Goal: Task Accomplishment & Management: Complete application form

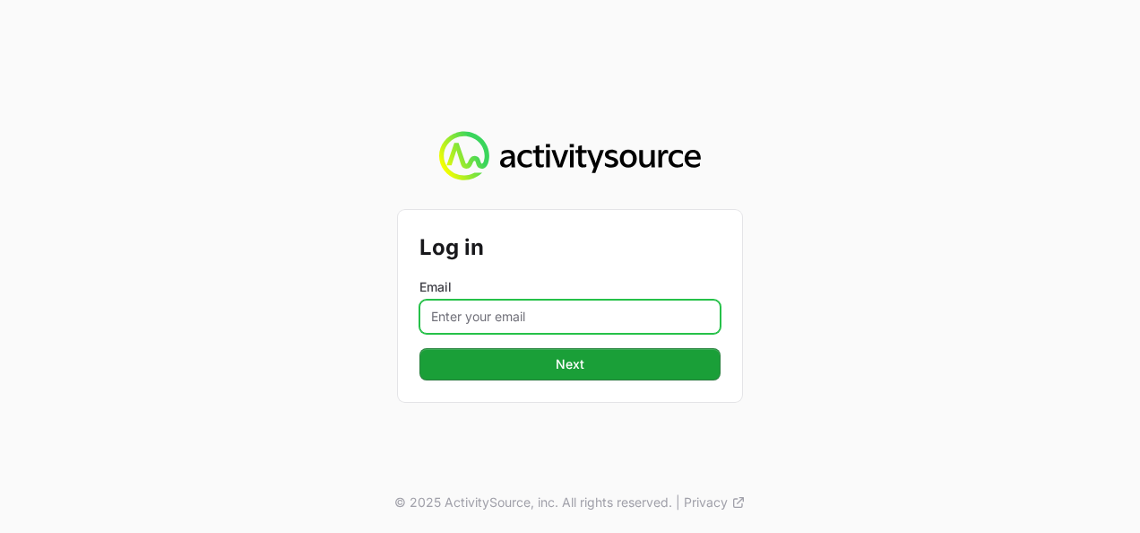
drag, startPoint x: 511, startPoint y: 308, endPoint x: 503, endPoint y: 316, distance: 10.8
click at [511, 308] on input "Email" at bounding box center [570, 316] width 301 height 34
type input "[PERSON_NAME][EMAIL_ADDRESS][DOMAIN_NAME]"
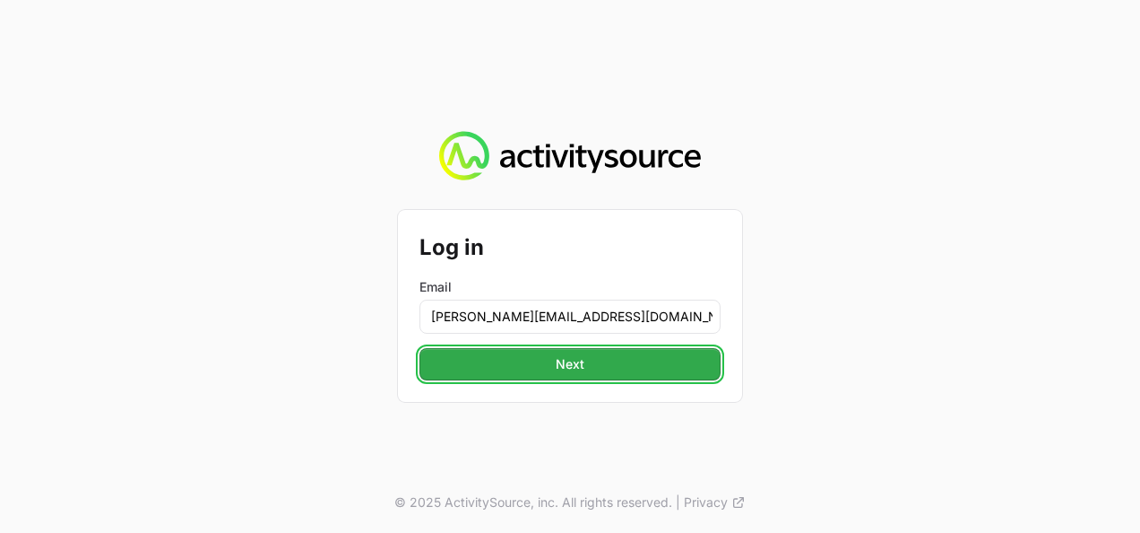
click at [524, 371] on span "Next" at bounding box center [570, 364] width 280 height 22
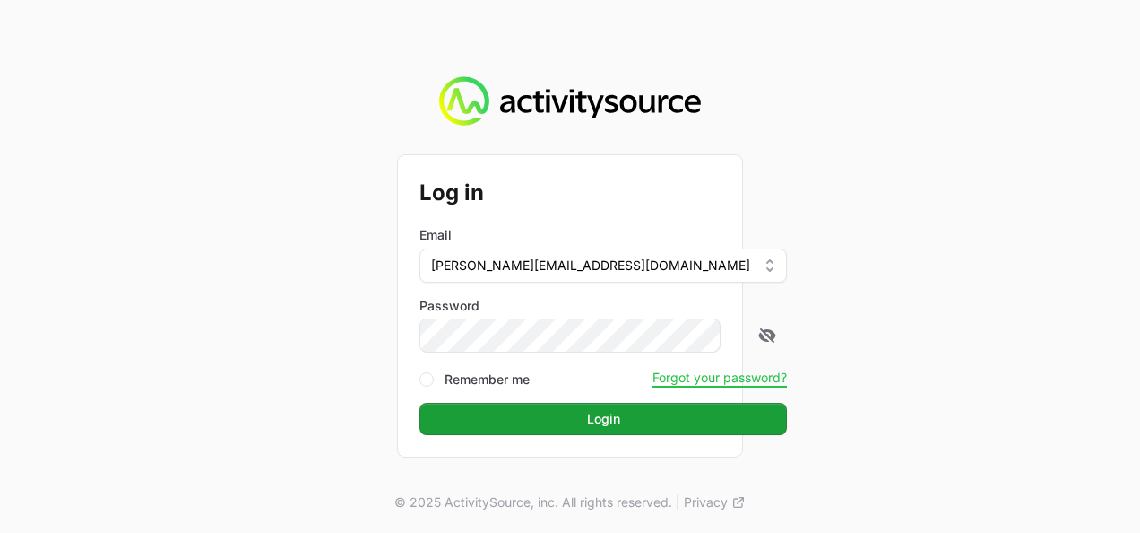
click at [420, 403] on button "Login Login" at bounding box center [604, 419] width 368 height 32
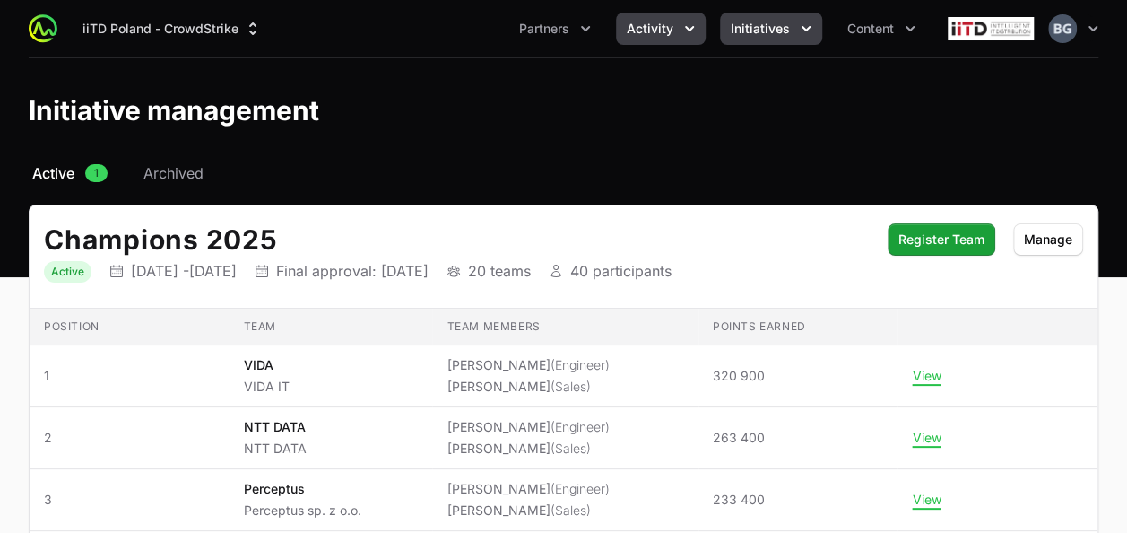
click at [626, 27] on button "Activity" at bounding box center [661, 29] width 90 height 32
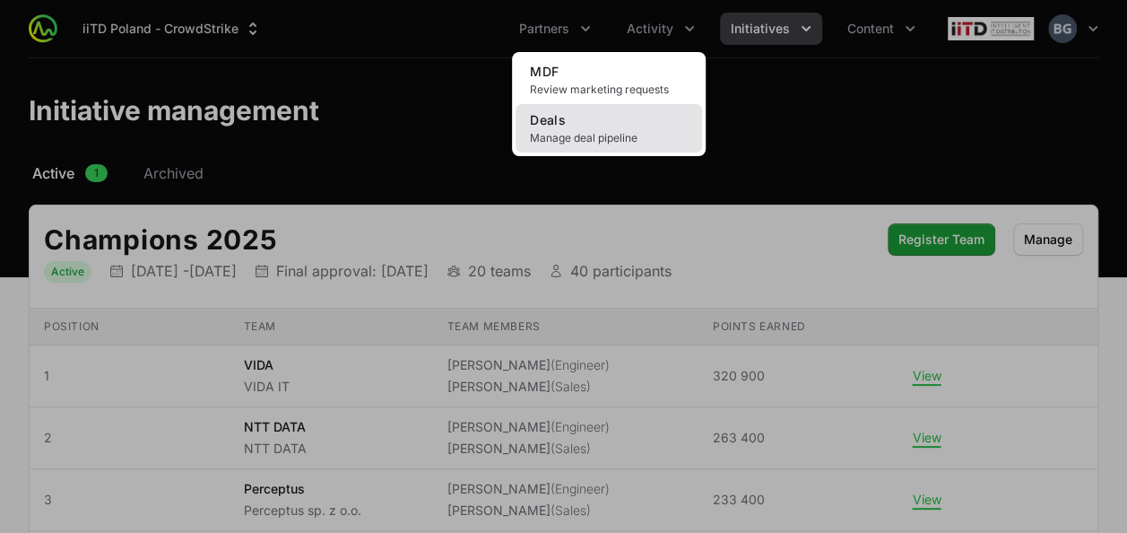
click at [578, 139] on span "Manage deal pipeline" at bounding box center [609, 138] width 158 height 14
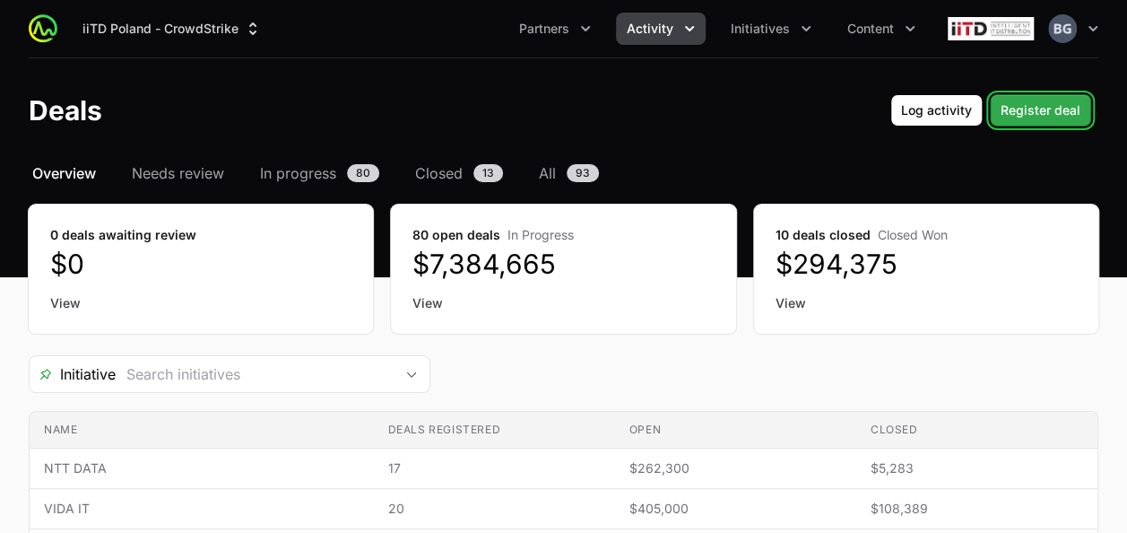
click at [1027, 103] on span "Register deal" at bounding box center [1040, 111] width 80 height 22
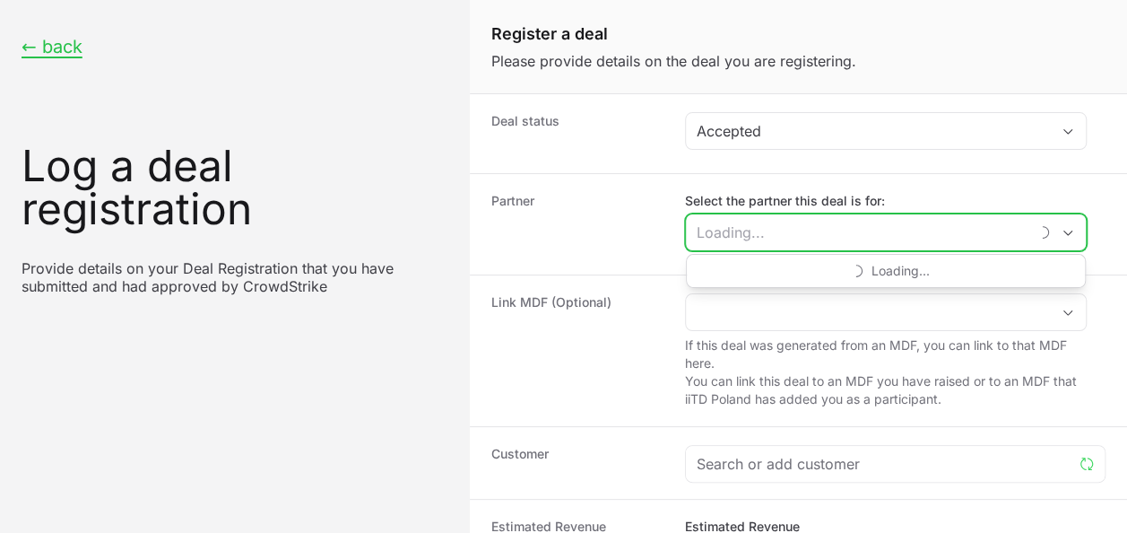
click at [797, 221] on input "Select the partner this deal is for:" at bounding box center [857, 232] width 342 height 36
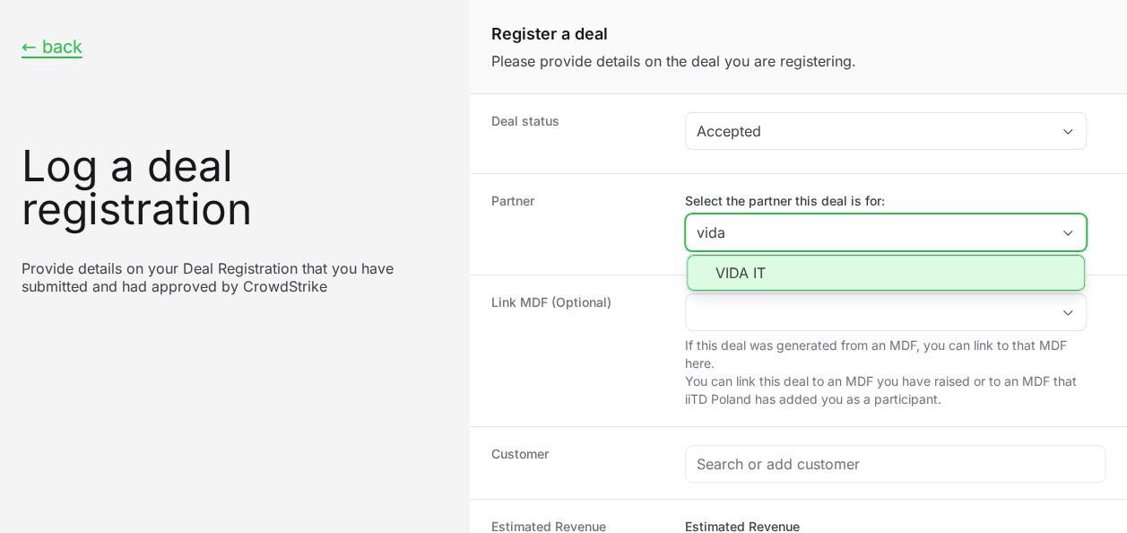
click at [882, 267] on li "VIDA IT" at bounding box center [886, 273] width 398 height 36
type input "VIDA IT"
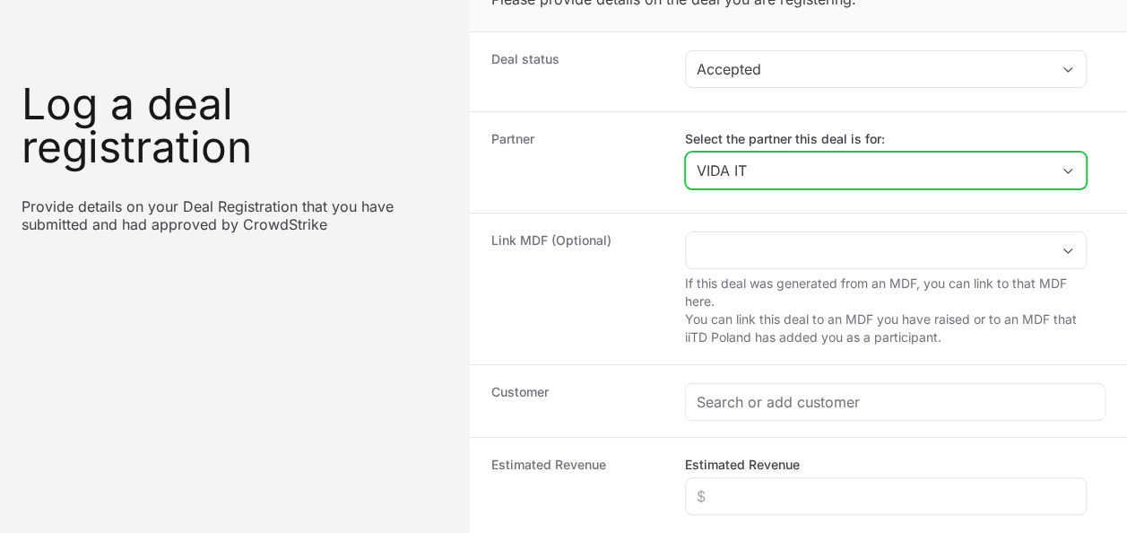
scroll to position [90, 0]
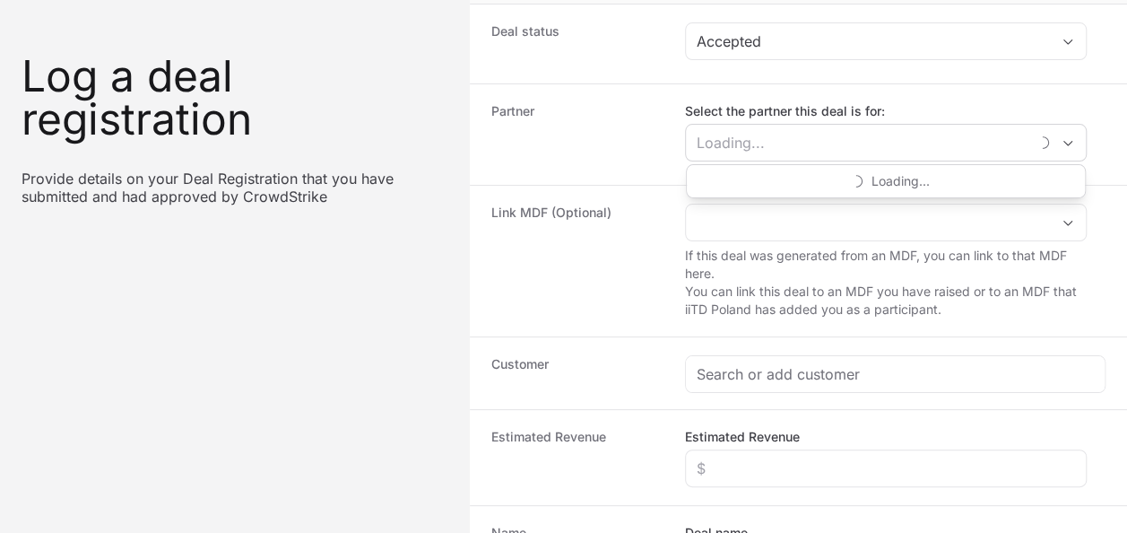
type input "VIDA IT"
click at [654, 241] on dt "Link MDF (Optional)" at bounding box center [577, 261] width 172 height 115
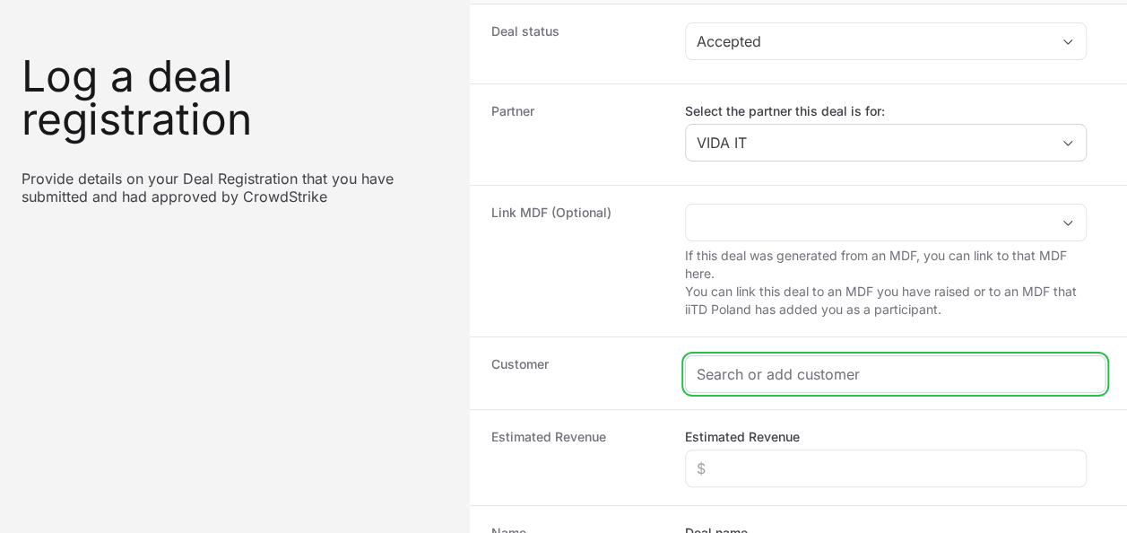
click at [755, 363] on input "Create activity form" at bounding box center [895, 374] width 397 height 22
paste input "POLSKA ŻEGLUGA BAŁTYCKA S.A."
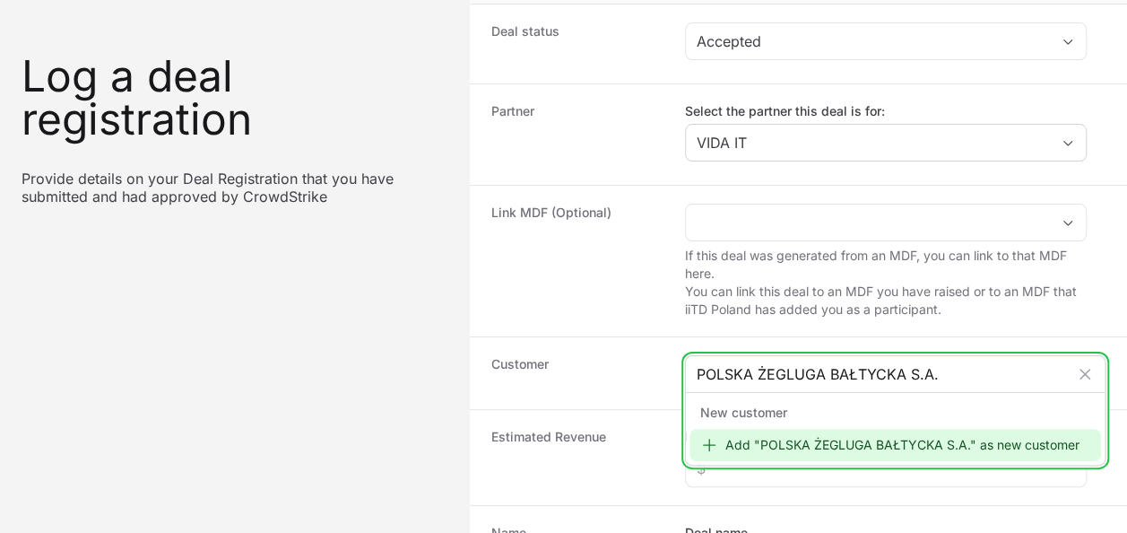
type input "POLSKA ŻEGLUGA BAŁTYCKA S.A."
click at [782, 429] on div "Add "POLSKA ŻEGLUGA BAŁTYCKA S.A." as new customer" at bounding box center [894, 445] width 411 height 32
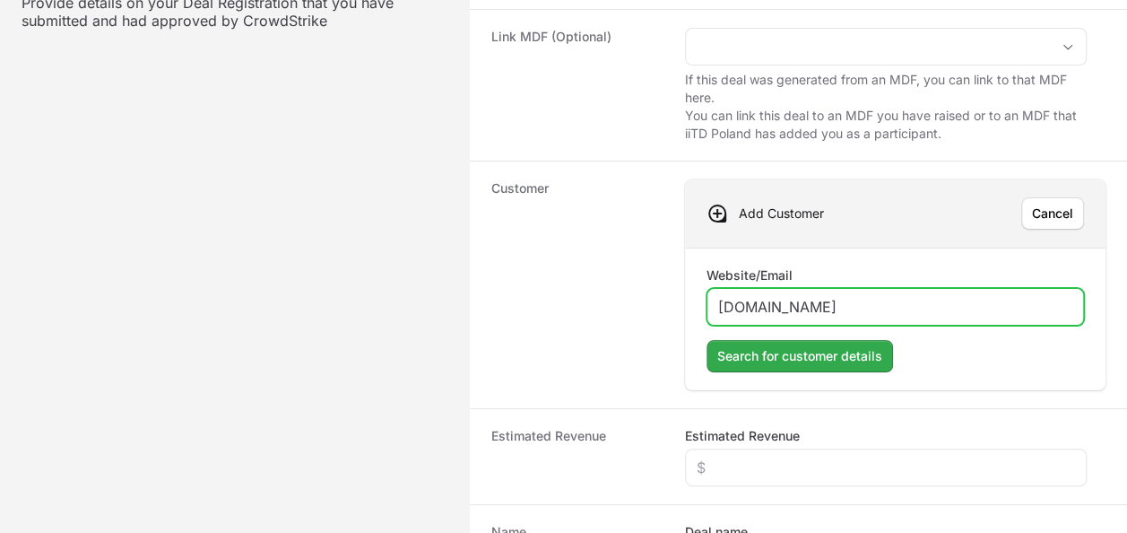
scroll to position [269, 0]
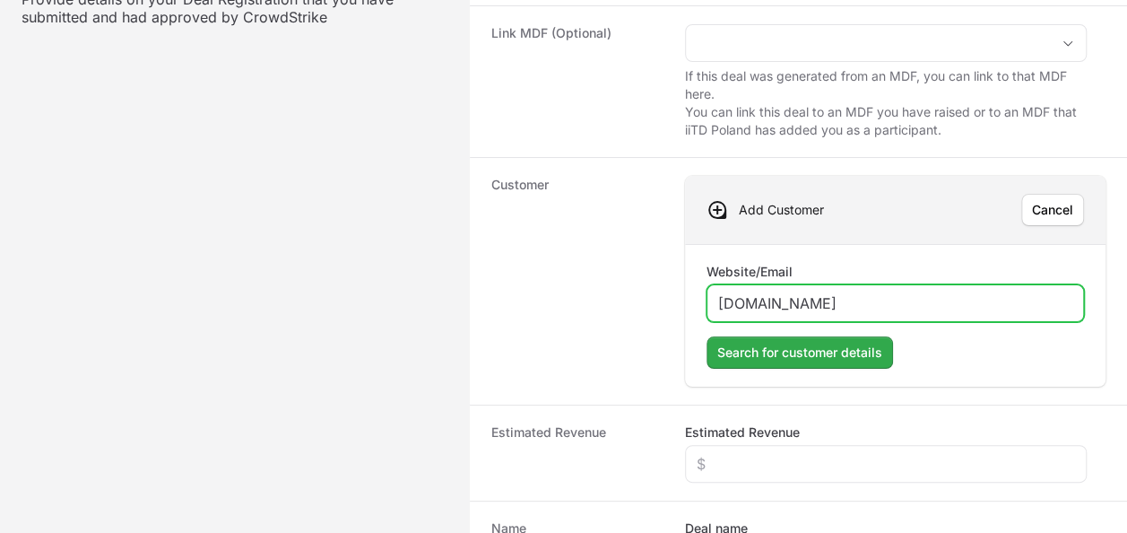
type input "[DOMAIN_NAME]"
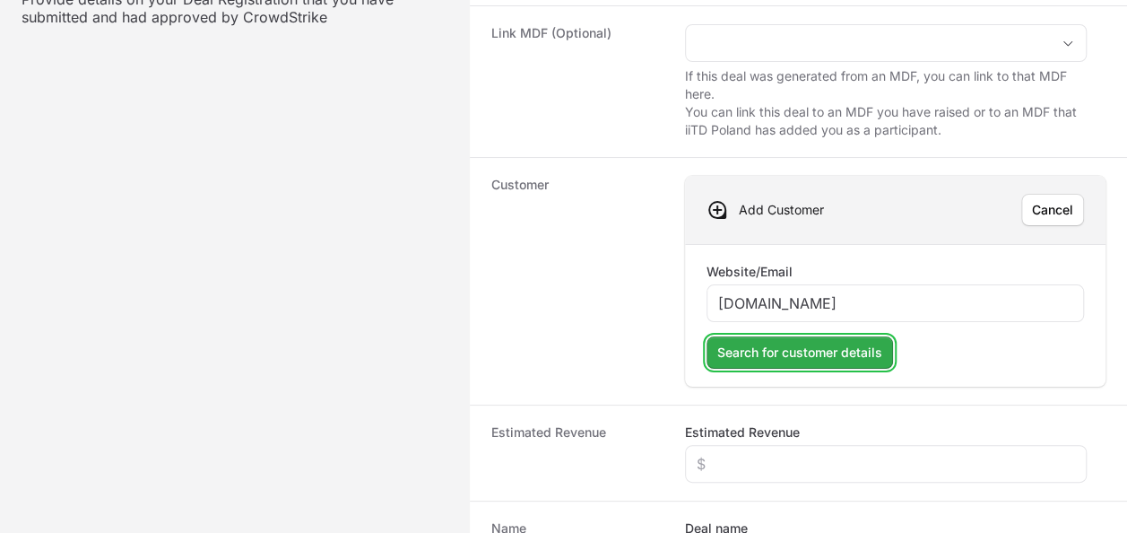
click at [763, 351] on span "Search for customer details" at bounding box center [799, 353] width 165 height 22
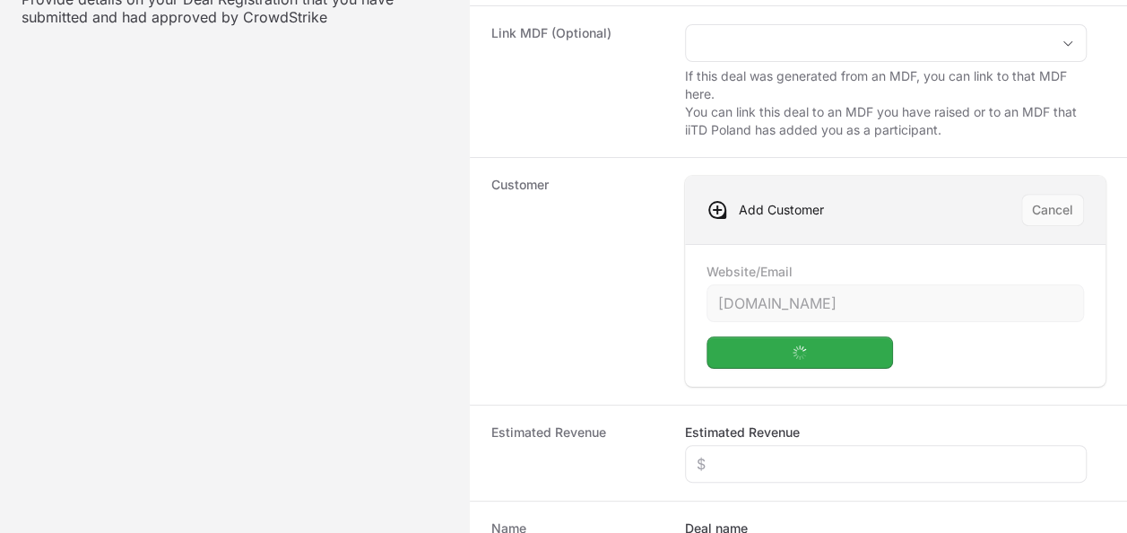
scroll to position [305, 0]
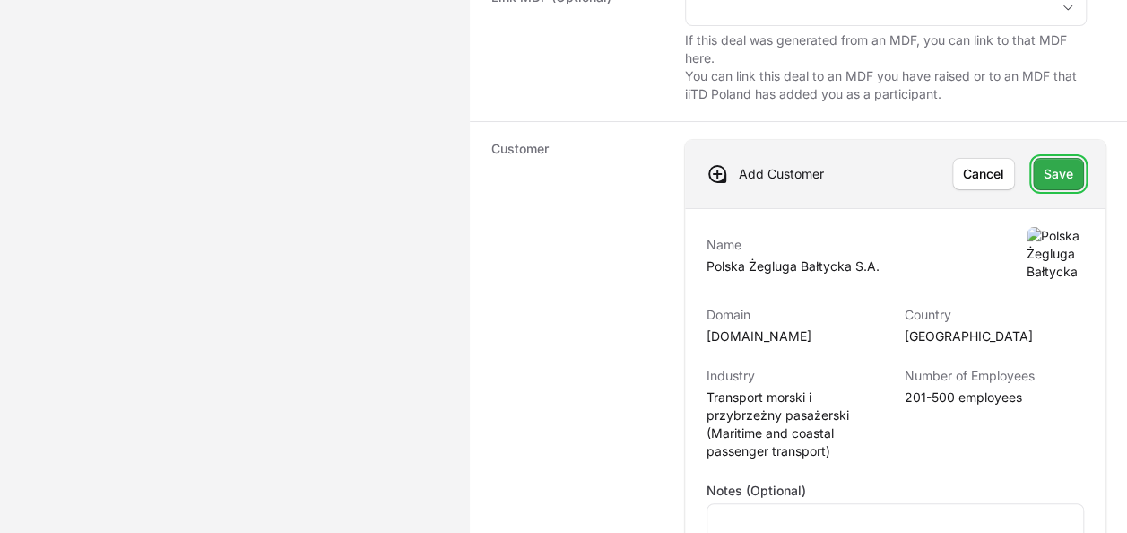
click at [1053, 175] on span "Save" at bounding box center [1059, 174] width 30 height 22
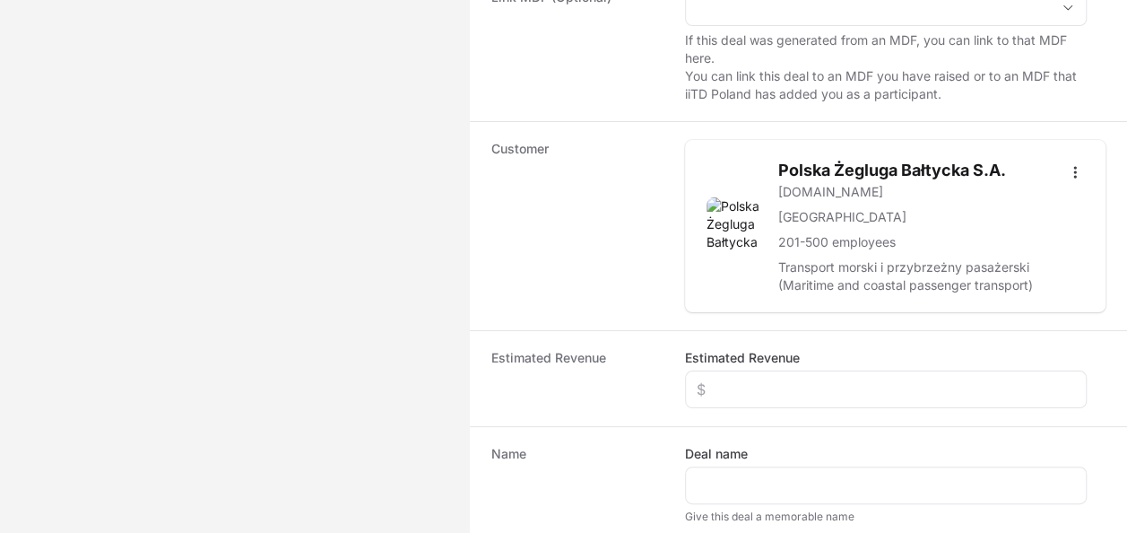
scroll to position [484, 0]
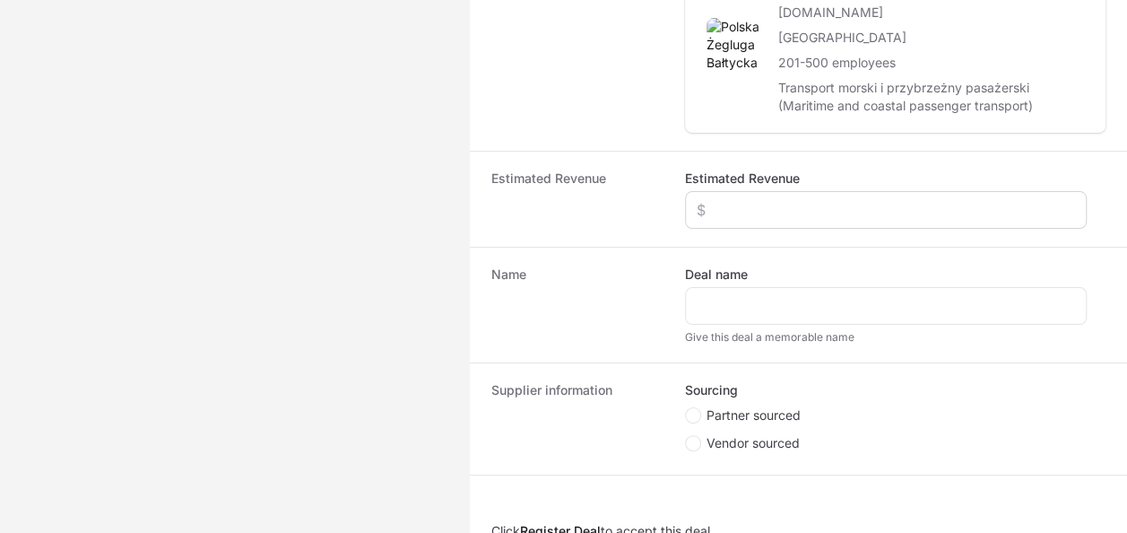
click at [774, 222] on div "Create activity form" at bounding box center [886, 210] width 402 height 38
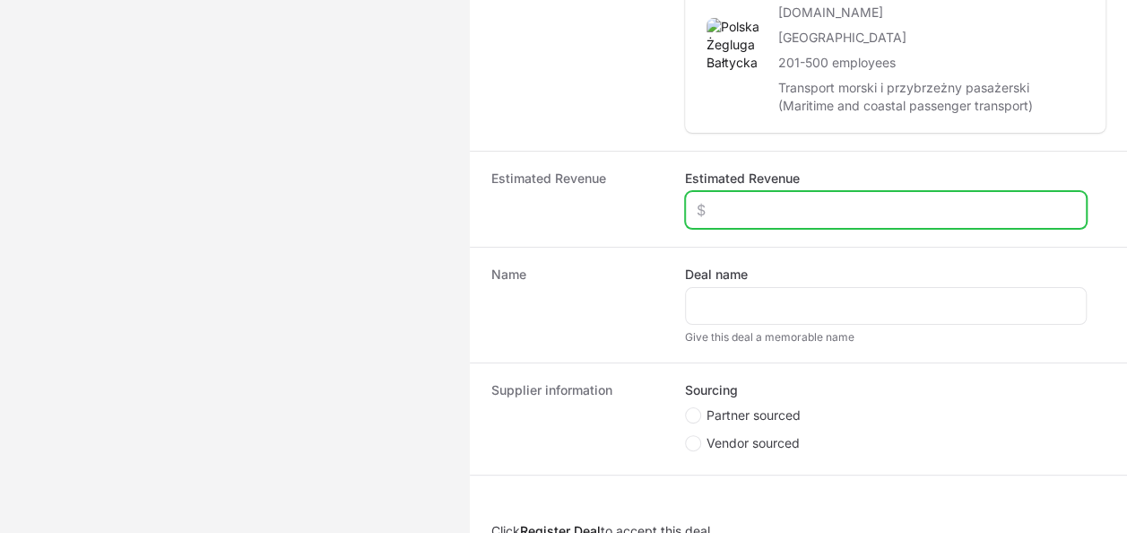
click at [778, 206] on input "Estimated Revenue" at bounding box center [886, 210] width 378 height 22
type input "$20,000"
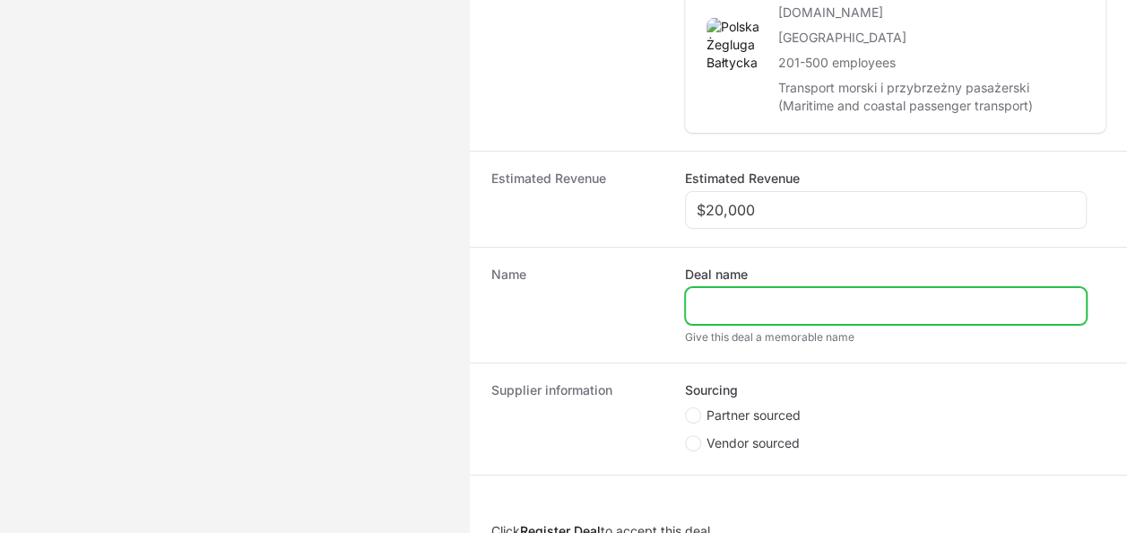
click at [775, 310] on input "Deal name" at bounding box center [886, 306] width 378 height 22
type input "Polska Żegluga Bałtycka"
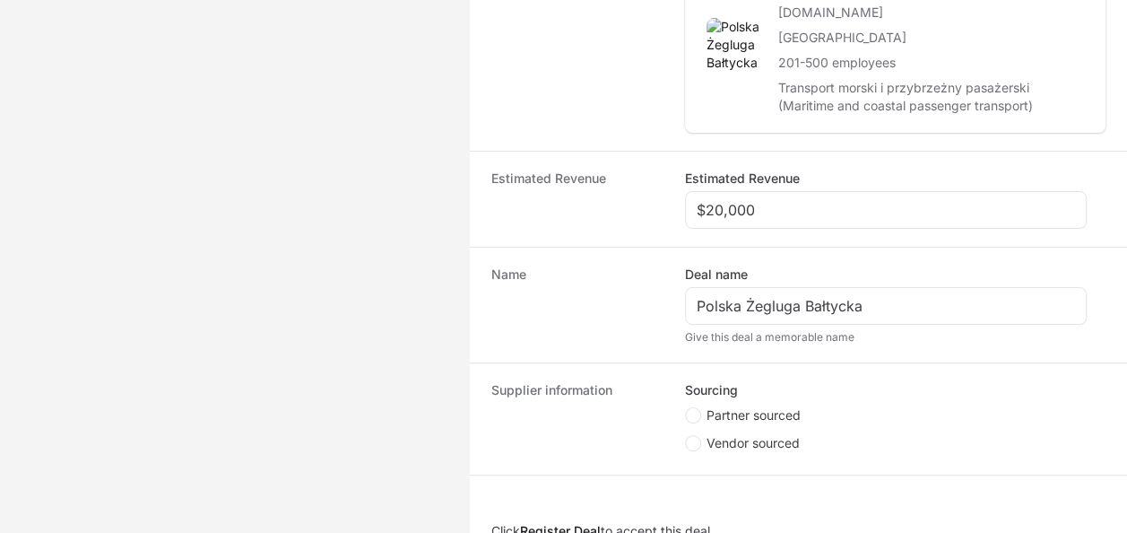
click at [701, 418] on span "Create activity form" at bounding box center [696, 415] width 22 height 16
click at [687, 409] on input "Partner sourced" at bounding box center [686, 408] width 2 height 2
radio input "true"
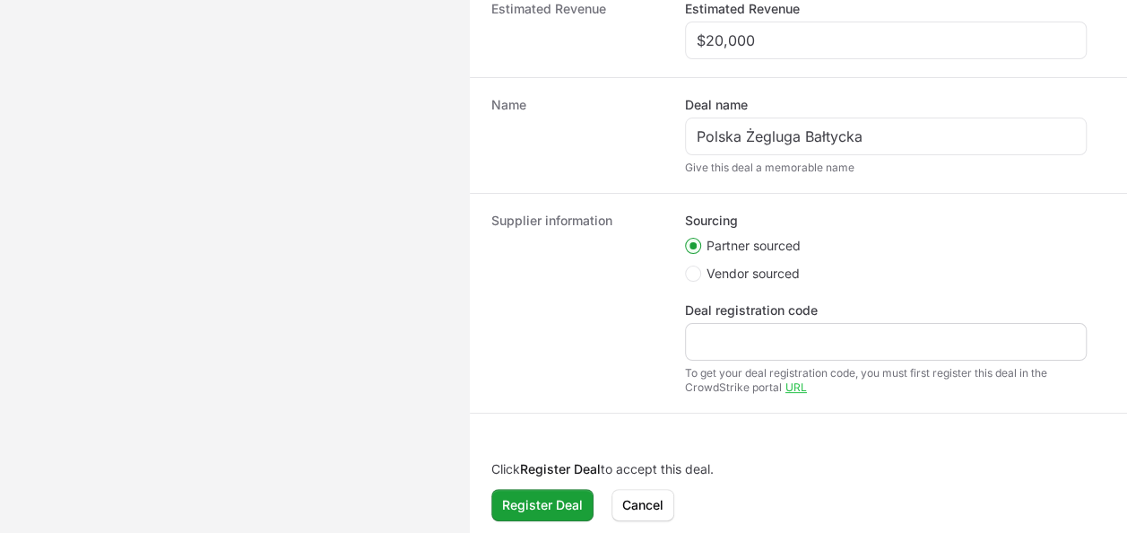
scroll to position [654, 0]
drag, startPoint x: 715, startPoint y: 323, endPoint x: 721, endPoint y: 315, distance: 9.7
click at [721, 315] on div "Deal registration code" at bounding box center [886, 329] width 402 height 59
drag, startPoint x: 721, startPoint y: 315, endPoint x: 728, endPoint y: 337, distance: 23.5
click at [728, 326] on div "Create activity form" at bounding box center [886, 341] width 402 height 38
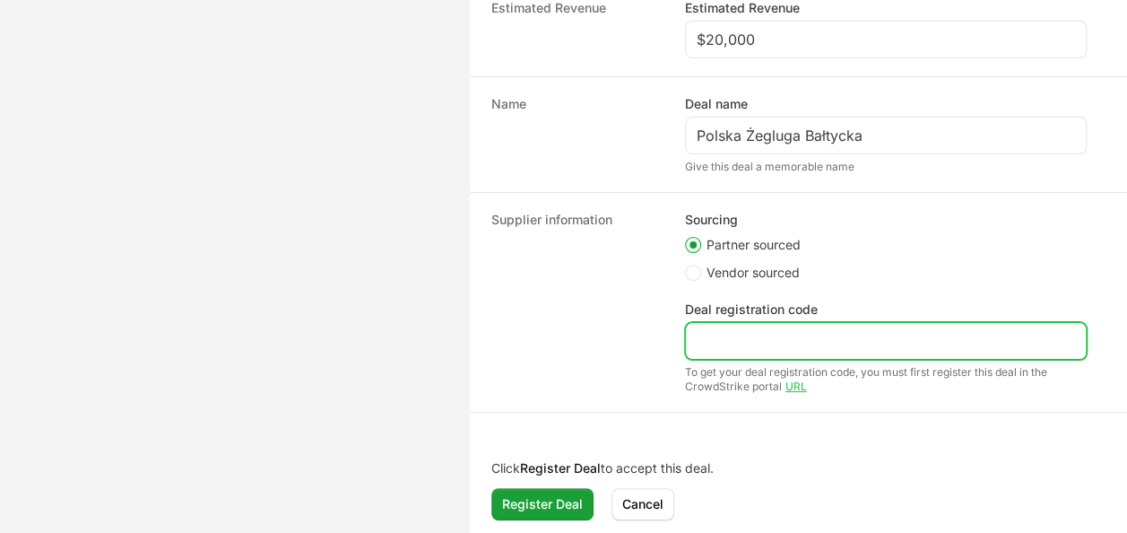
click at [728, 344] on input "Deal registration code" at bounding box center [886, 341] width 378 height 22
paste input "DR-d4231eed"
type input "DR-d4231eed"
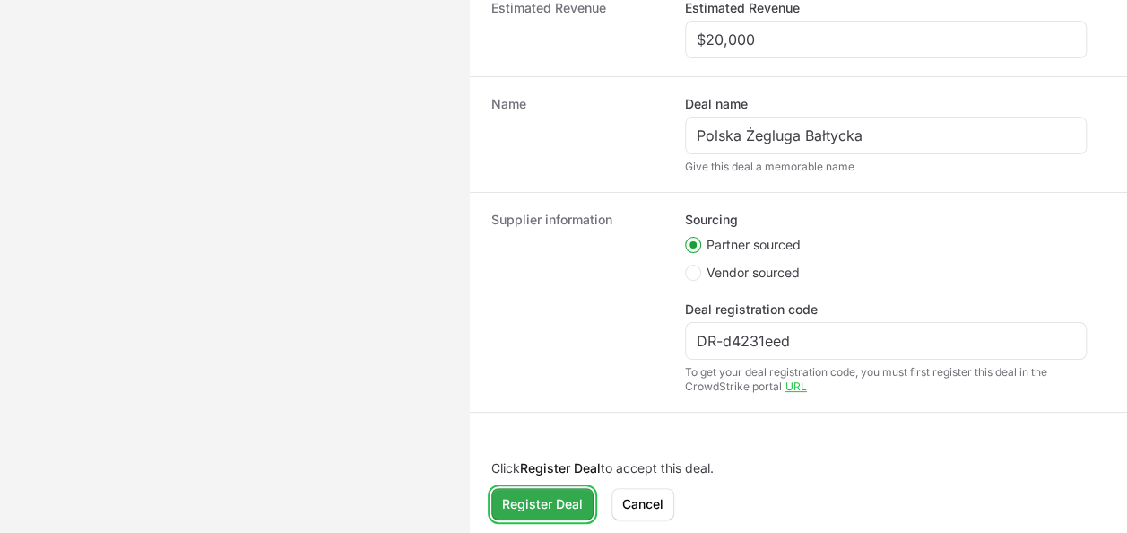
click at [528, 512] on button "Register Deal Register Deal" at bounding box center [542, 504] width 102 height 32
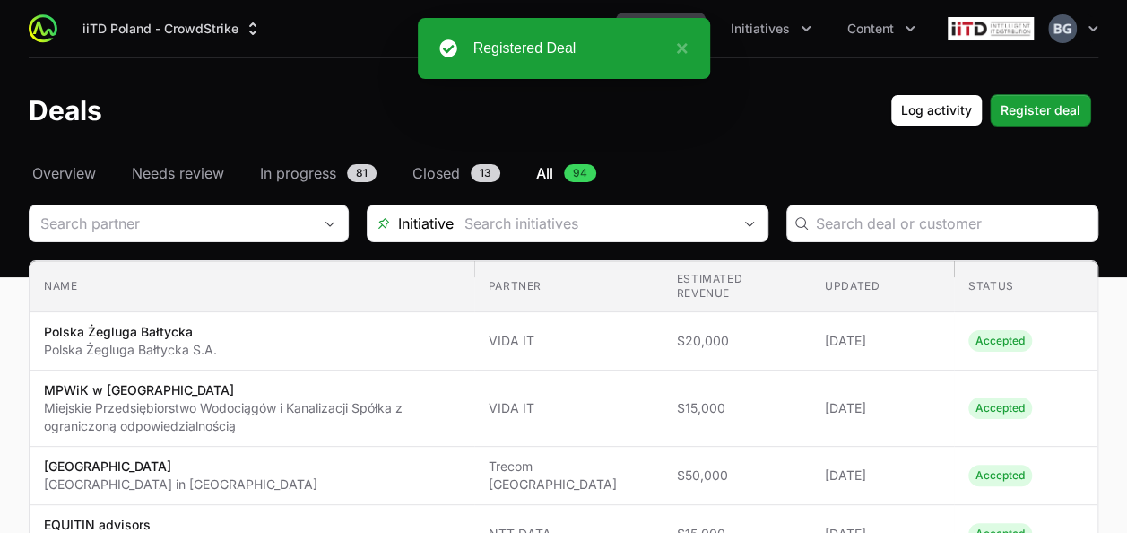
click at [60, 178] on span "Overview" at bounding box center [64, 173] width 64 height 22
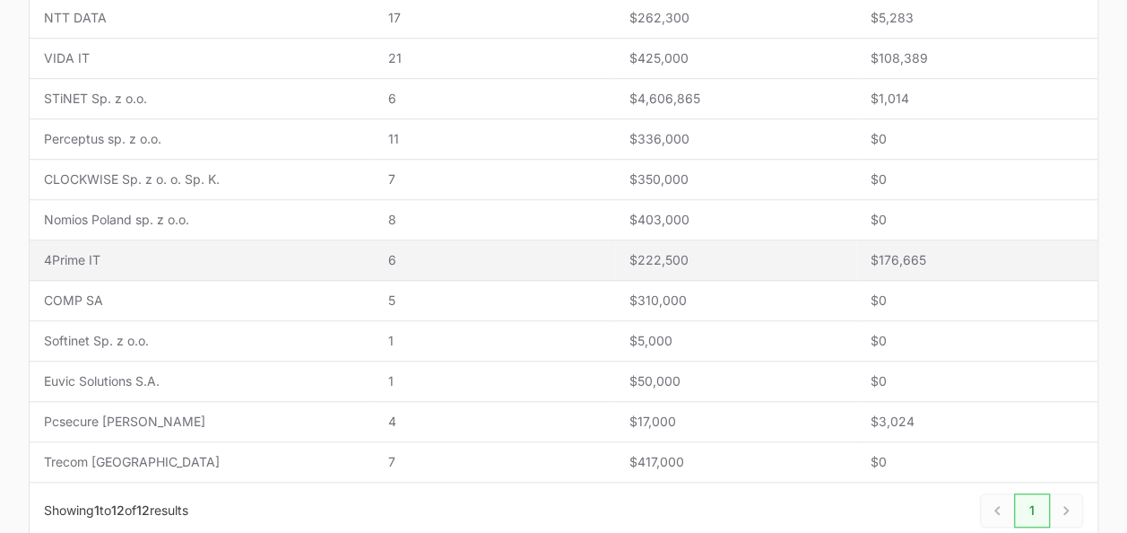
scroll to position [538, 0]
